Goal: Information Seeking & Learning: Check status

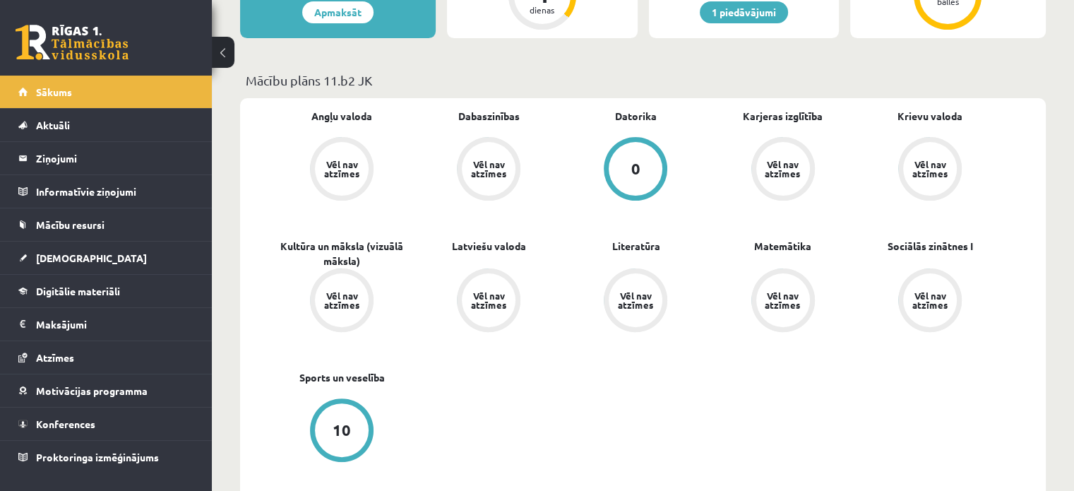
scroll to position [455, 0]
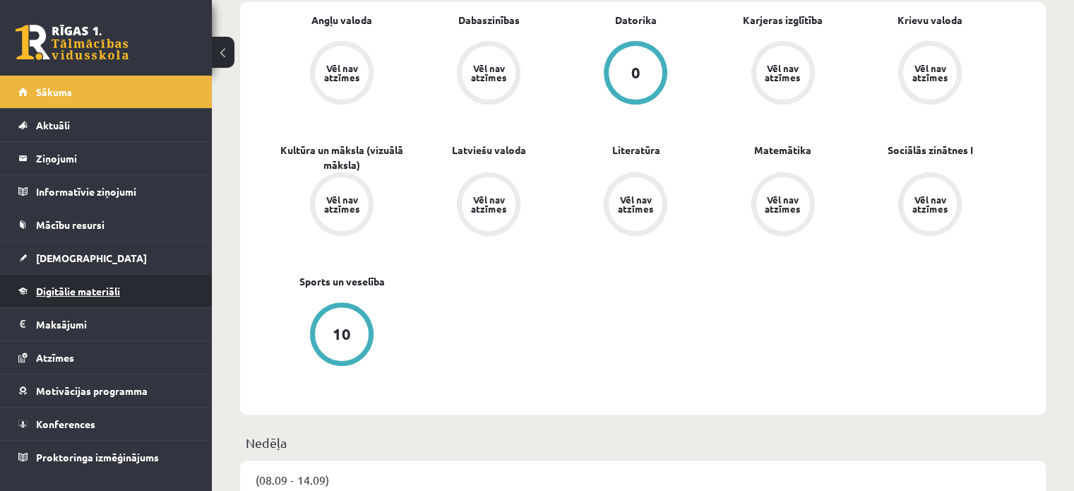
click at [109, 287] on span "Digitālie materiāli" at bounding box center [78, 291] width 84 height 13
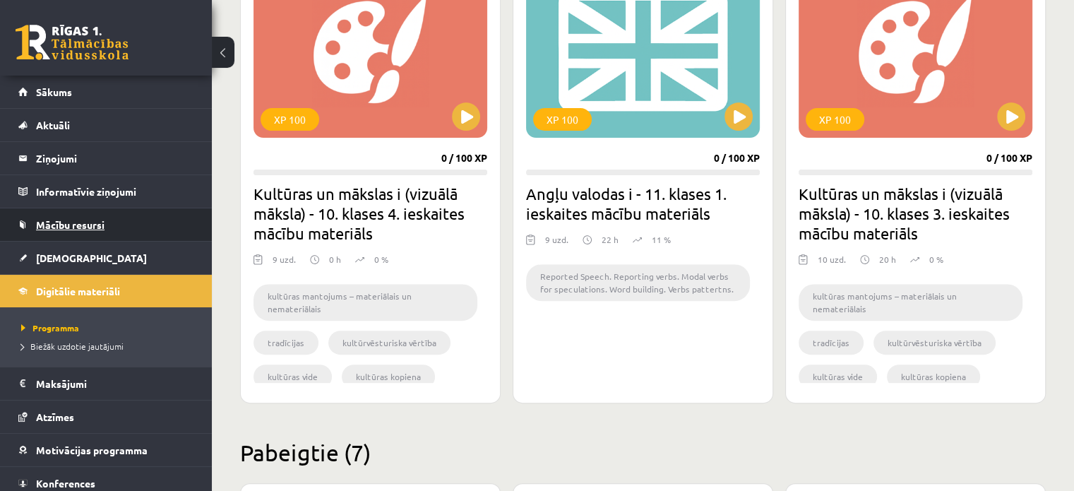
click at [80, 235] on link "Mācību resursi" at bounding box center [106, 224] width 176 height 32
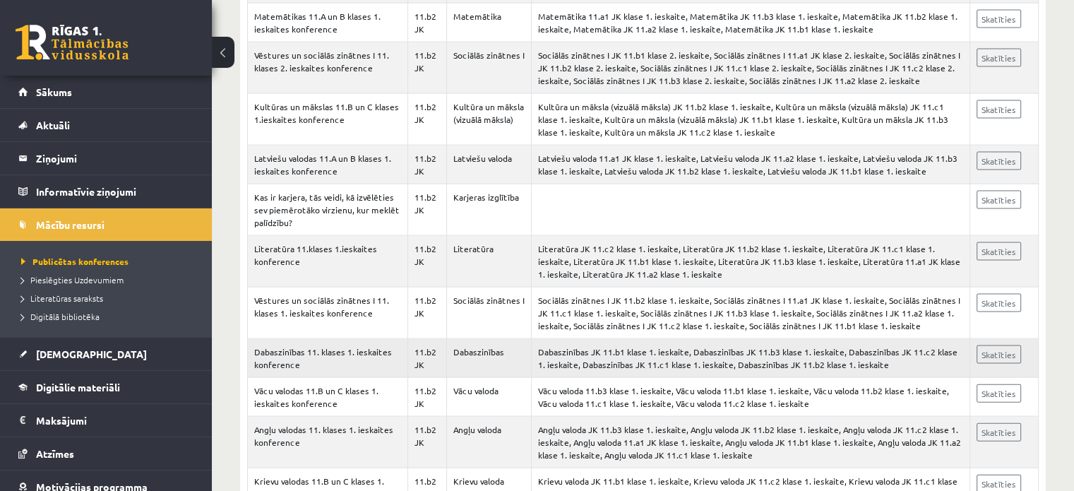
scroll to position [3016, 0]
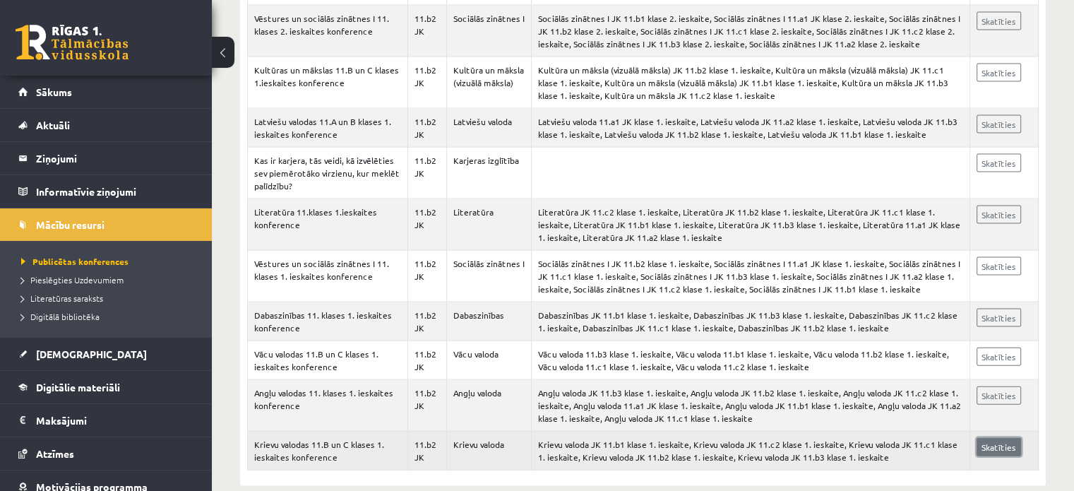
click at [989, 438] on link "Skatīties" at bounding box center [998, 447] width 44 height 18
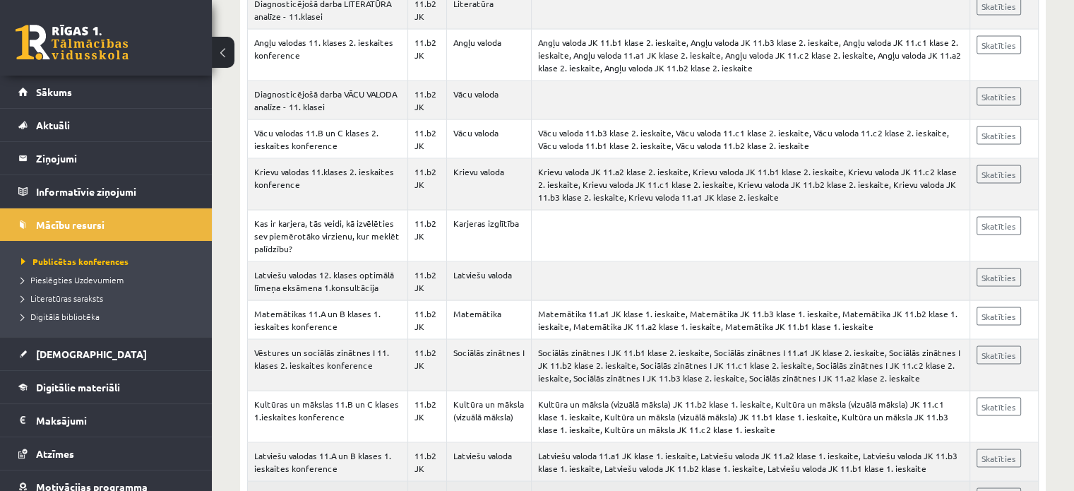
scroll to position [2635, 0]
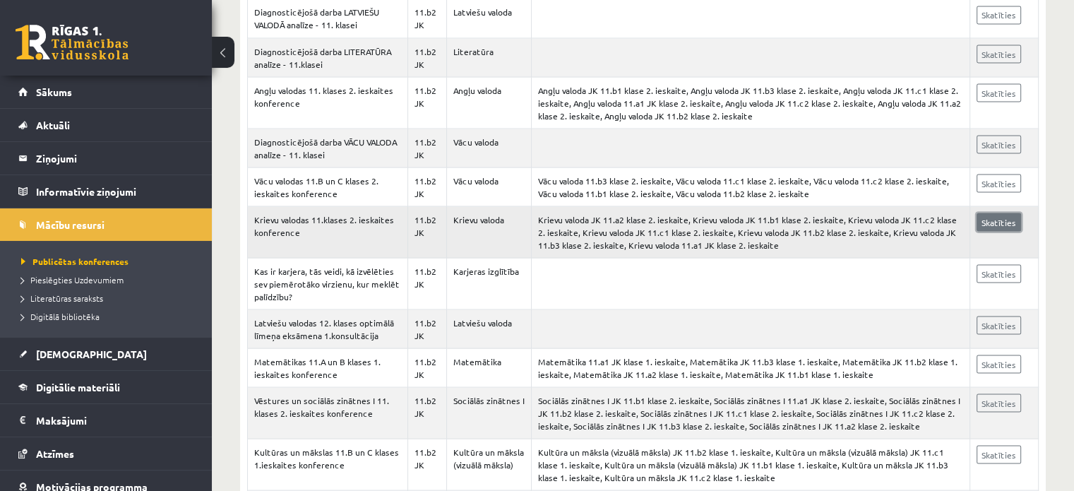
click at [1000, 213] on link "Skatīties" at bounding box center [998, 222] width 44 height 18
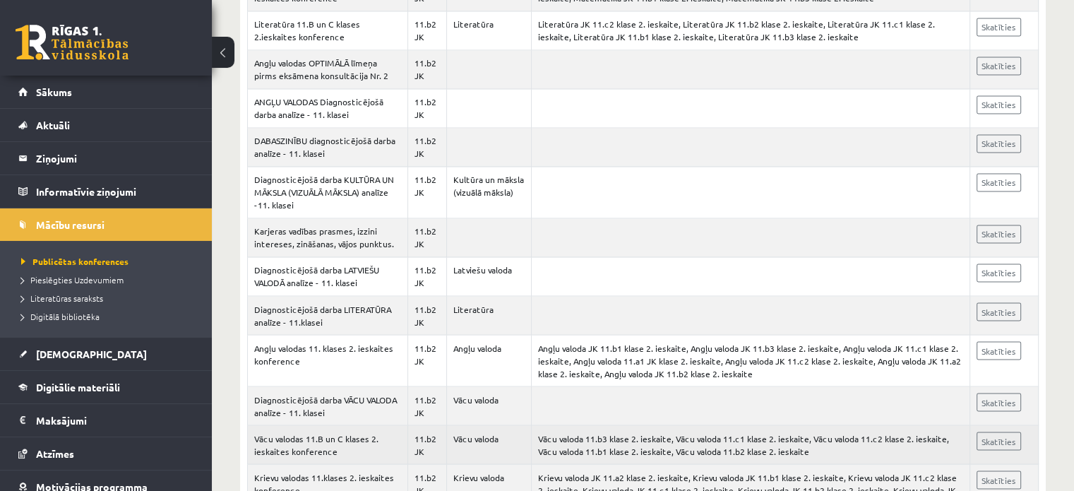
scroll to position [2374, 0]
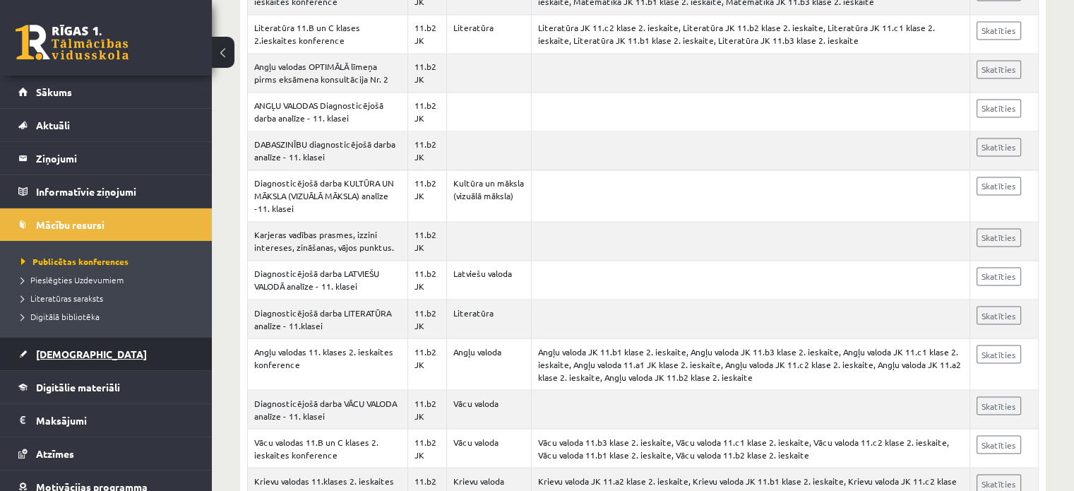
click at [45, 358] on link "[DEMOGRAPHIC_DATA]" at bounding box center [106, 353] width 176 height 32
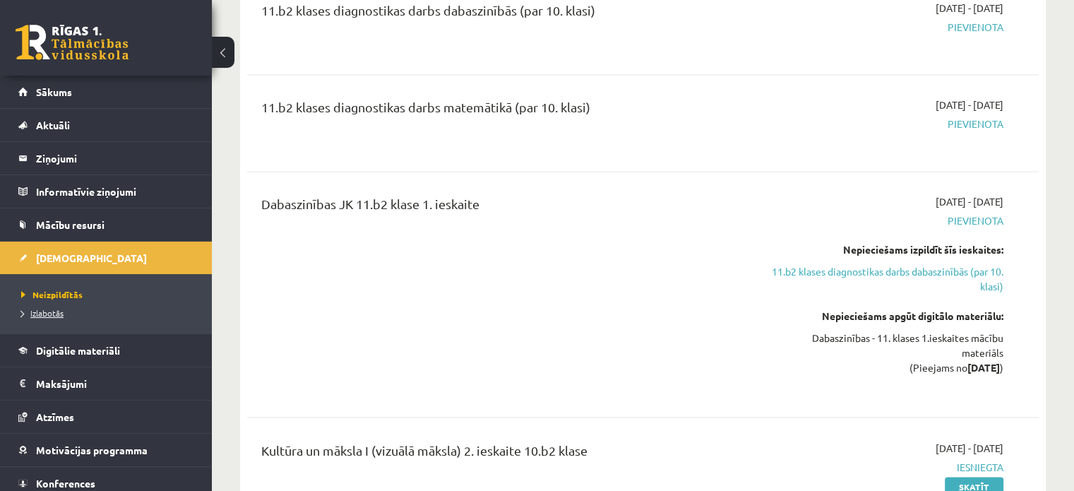
click at [48, 316] on span "Izlabotās" at bounding box center [42, 312] width 42 height 11
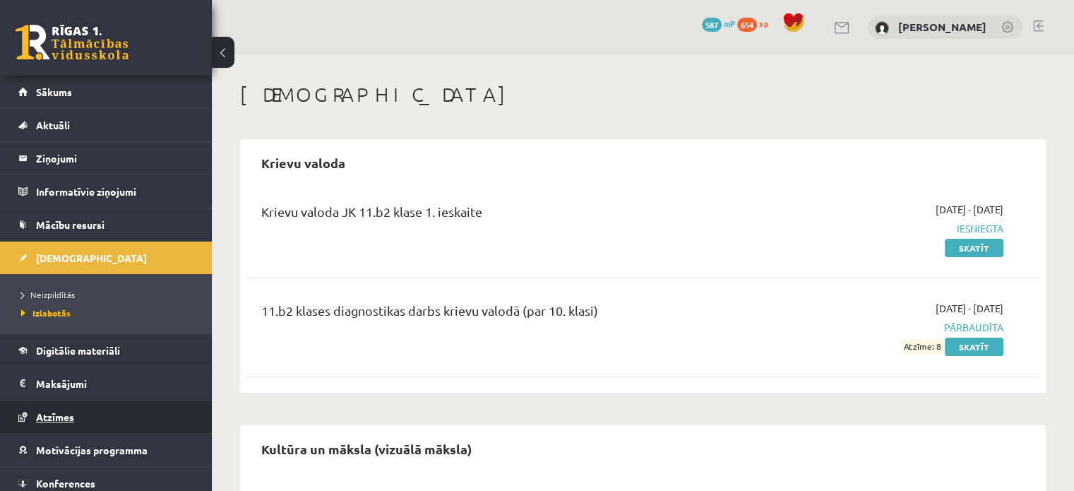
click at [61, 417] on span "Atzīmes" at bounding box center [55, 416] width 38 height 13
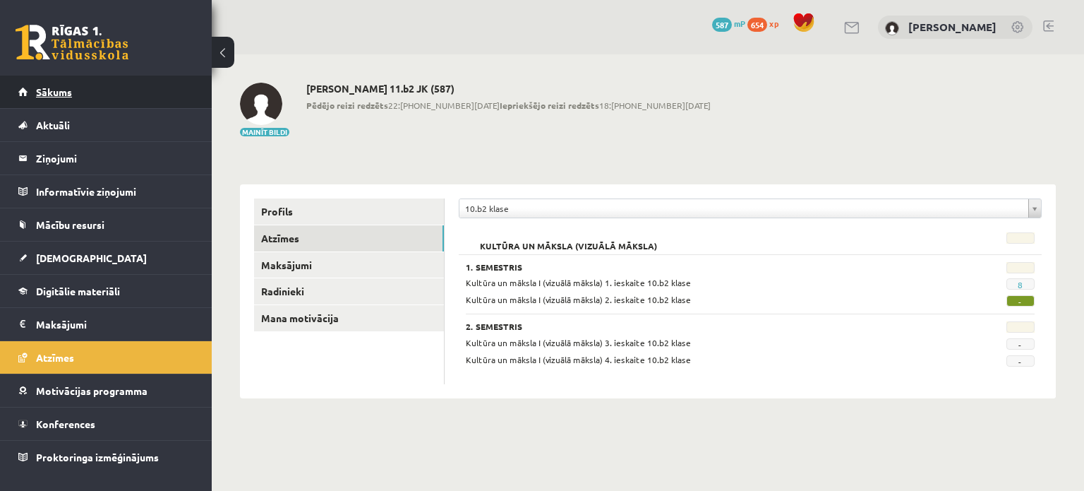
click at [78, 96] on link "Sākums" at bounding box center [106, 92] width 176 height 32
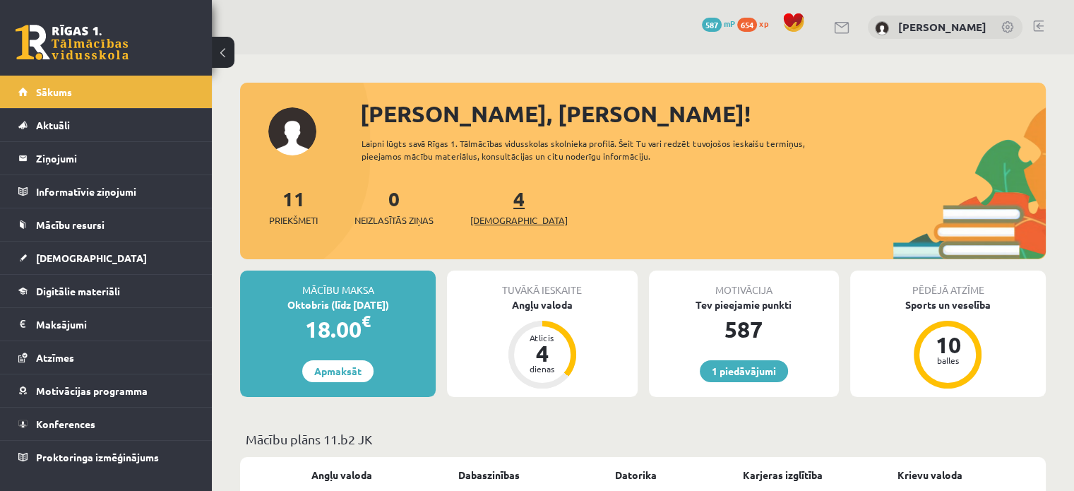
click at [491, 219] on span "[DEMOGRAPHIC_DATA]" at bounding box center [518, 220] width 97 height 14
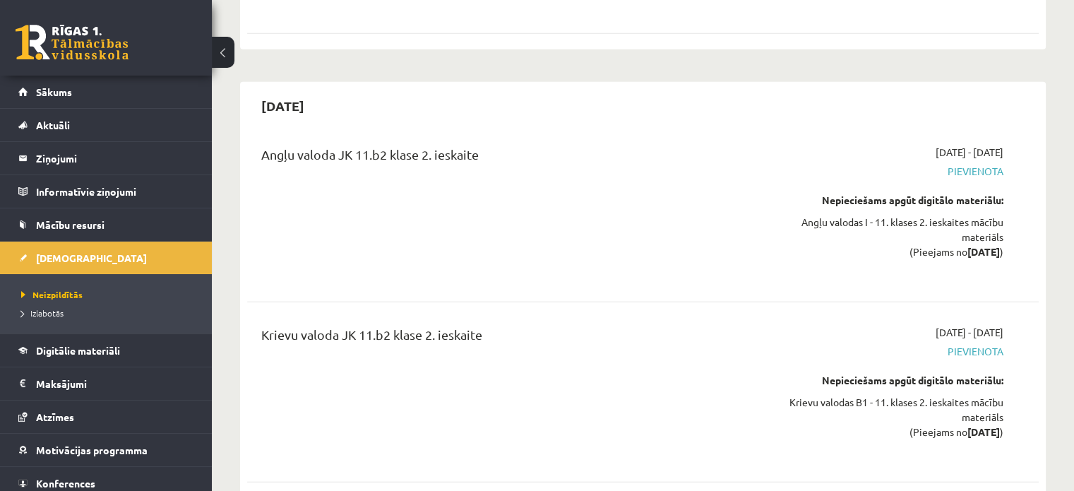
scroll to position [3756, 0]
